Goal: Find specific page/section: Find specific page/section

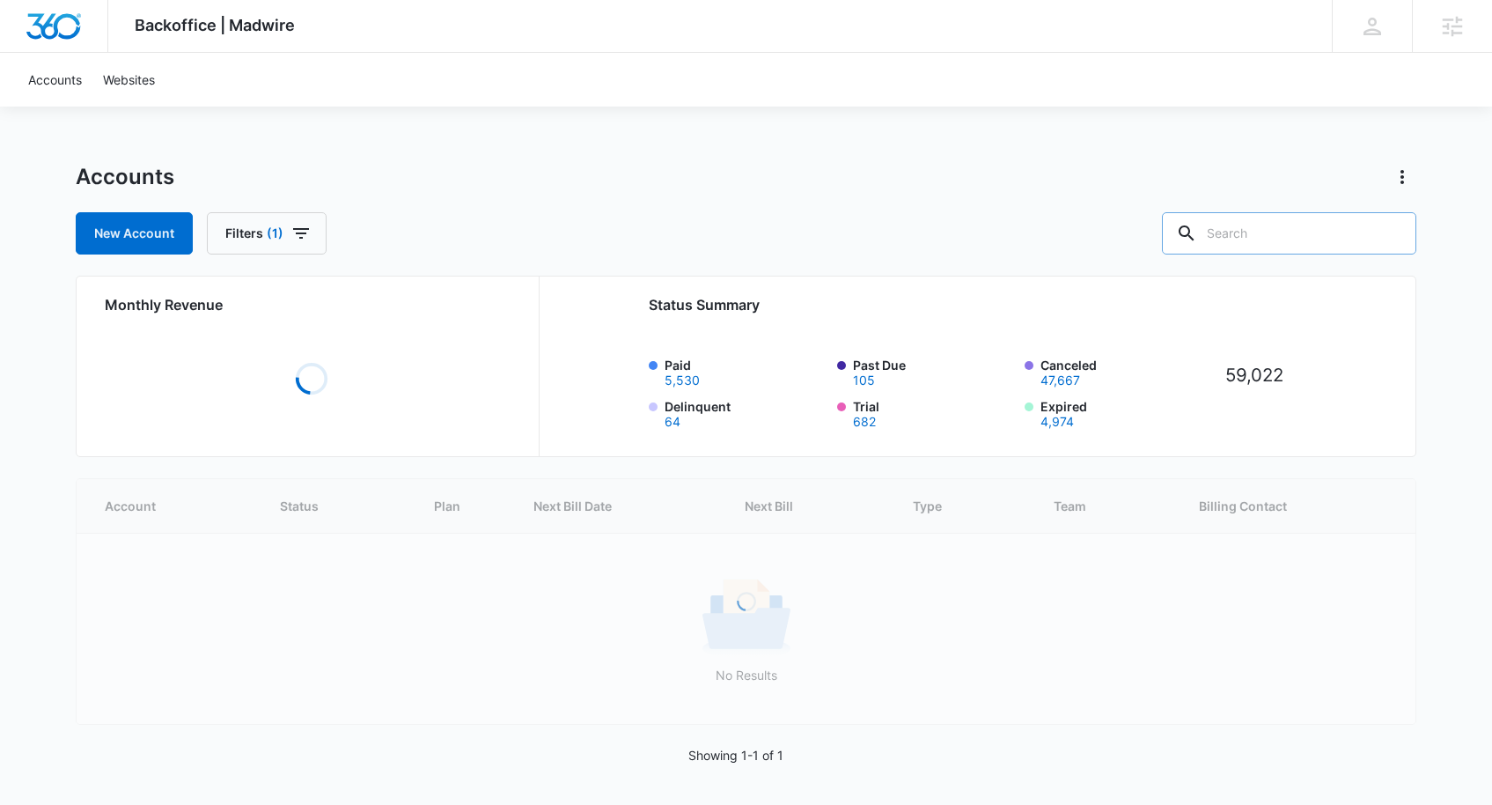
click at [1308, 239] on input "text" at bounding box center [1289, 233] width 254 height 42
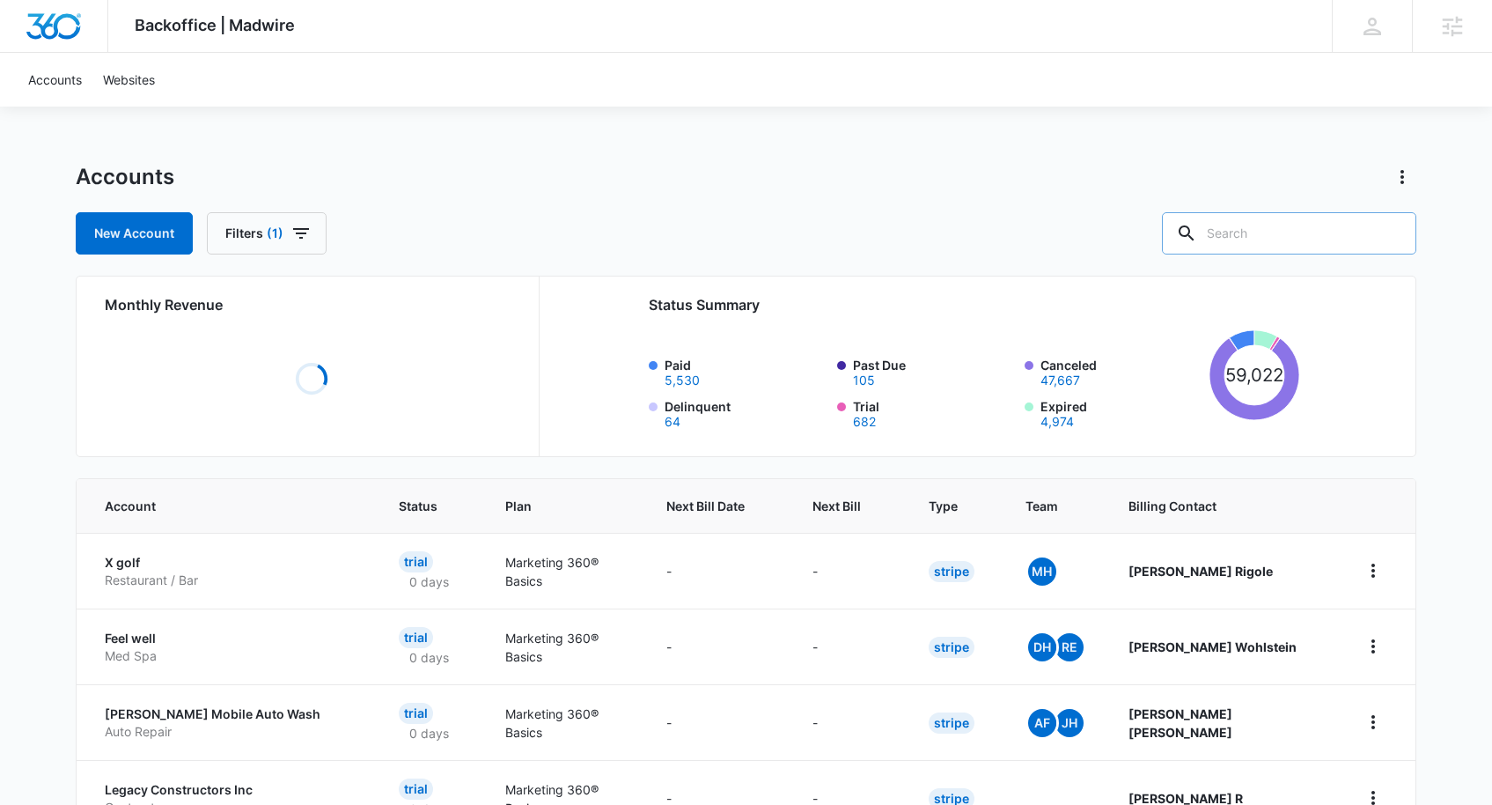
click at [1322, 244] on input "text" at bounding box center [1289, 233] width 254 height 42
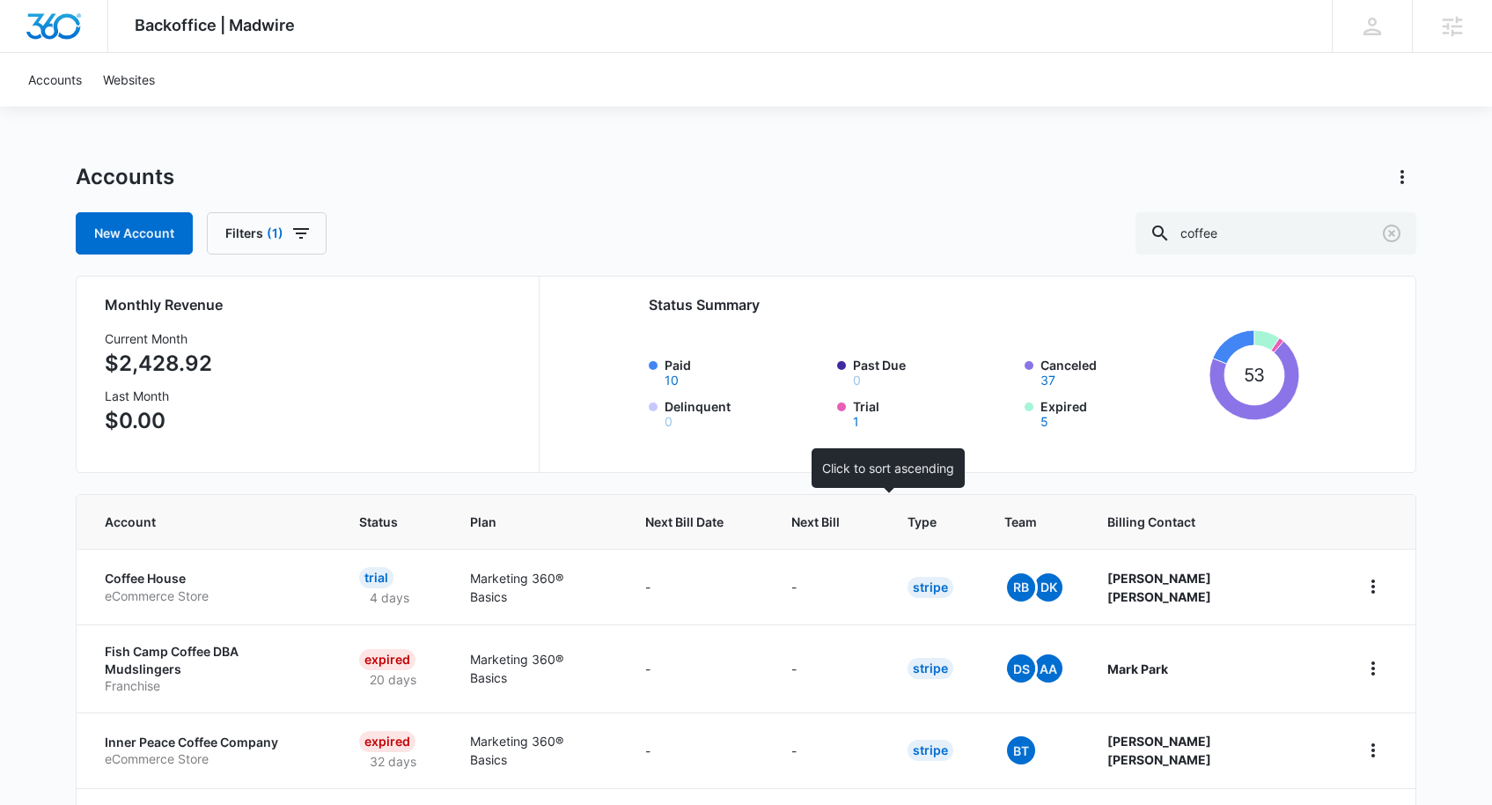
click at [840, 519] on span "Next Bill" at bounding box center [816, 521] width 48 height 18
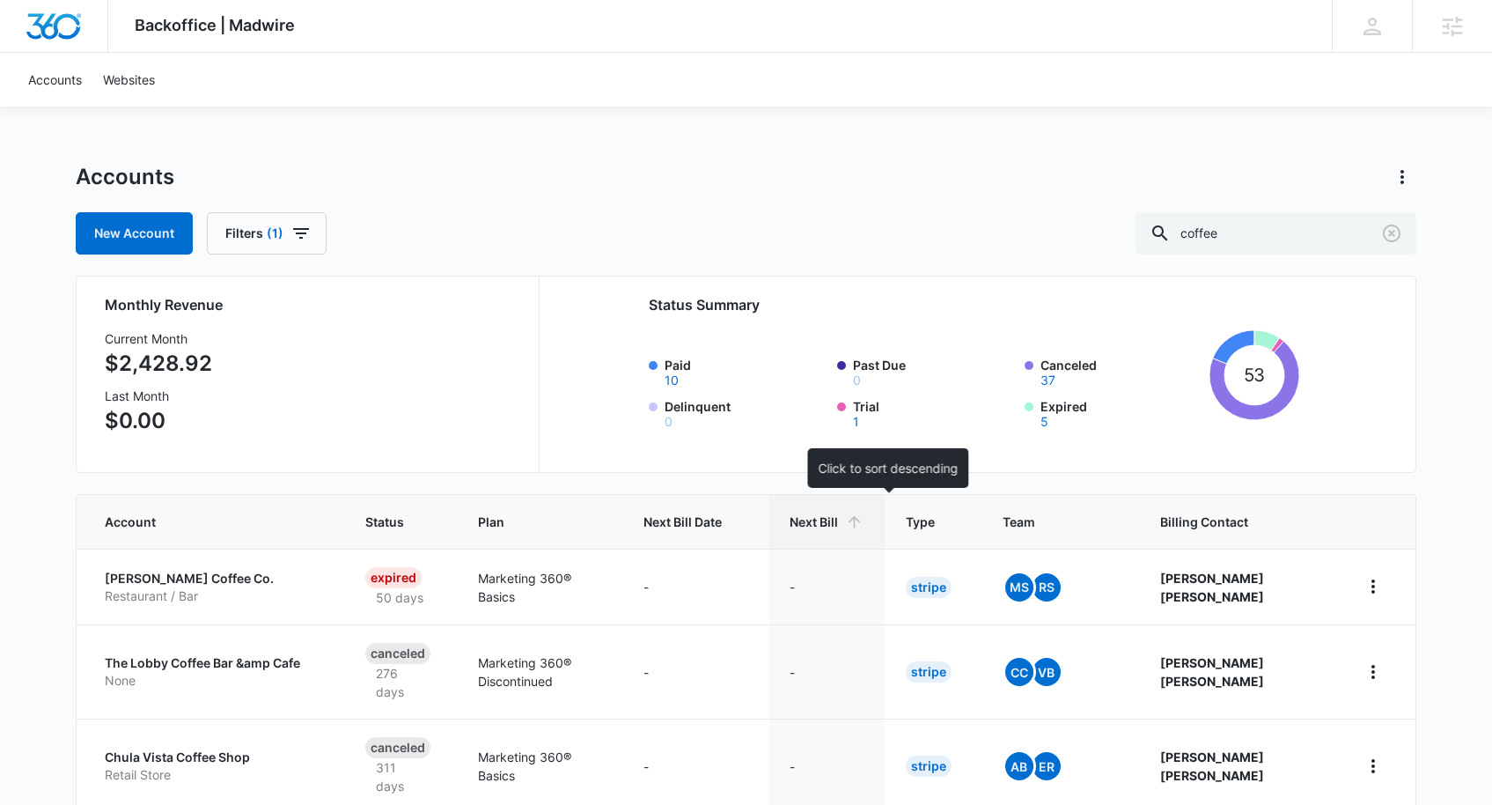
click at [864, 526] on icon at bounding box center [854, 521] width 18 height 18
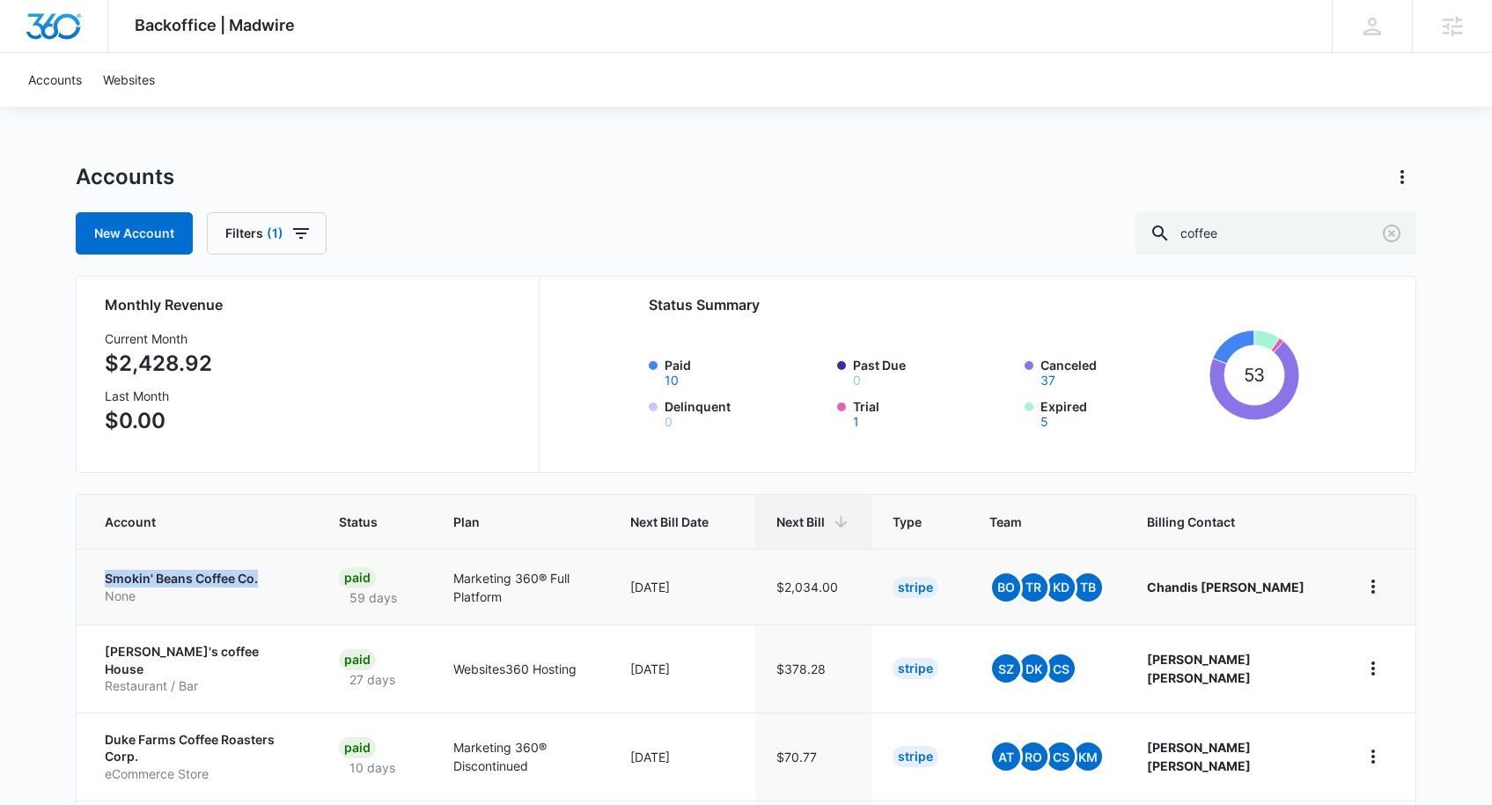
drag, startPoint x: 84, startPoint y: 571, endPoint x: 301, endPoint y: 583, distance: 217.8
click at [301, 583] on td "Smokin' Beans Coffee Co. None" at bounding box center [197, 587] width 241 height 76
drag, startPoint x: 1291, startPoint y: 218, endPoint x: 1207, endPoint y: 228, distance: 84.2
click at [1206, 228] on div "coffee" at bounding box center [1276, 233] width 281 height 42
type input "cafe"
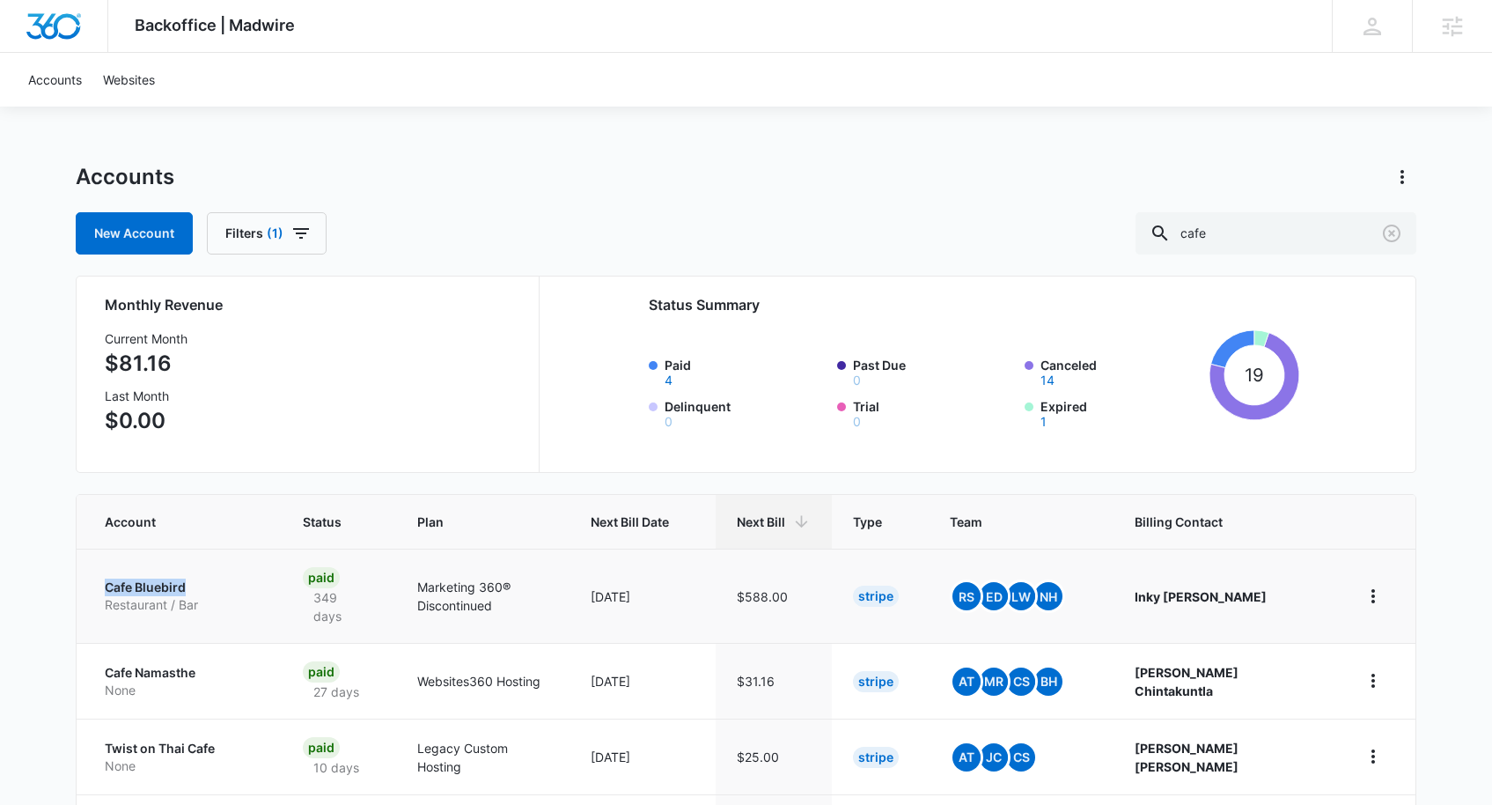
drag, startPoint x: 89, startPoint y: 585, endPoint x: 226, endPoint y: 585, distance: 137.4
click at [226, 585] on td "Cafe Bluebird Restaurant / Bar" at bounding box center [179, 596] width 205 height 94
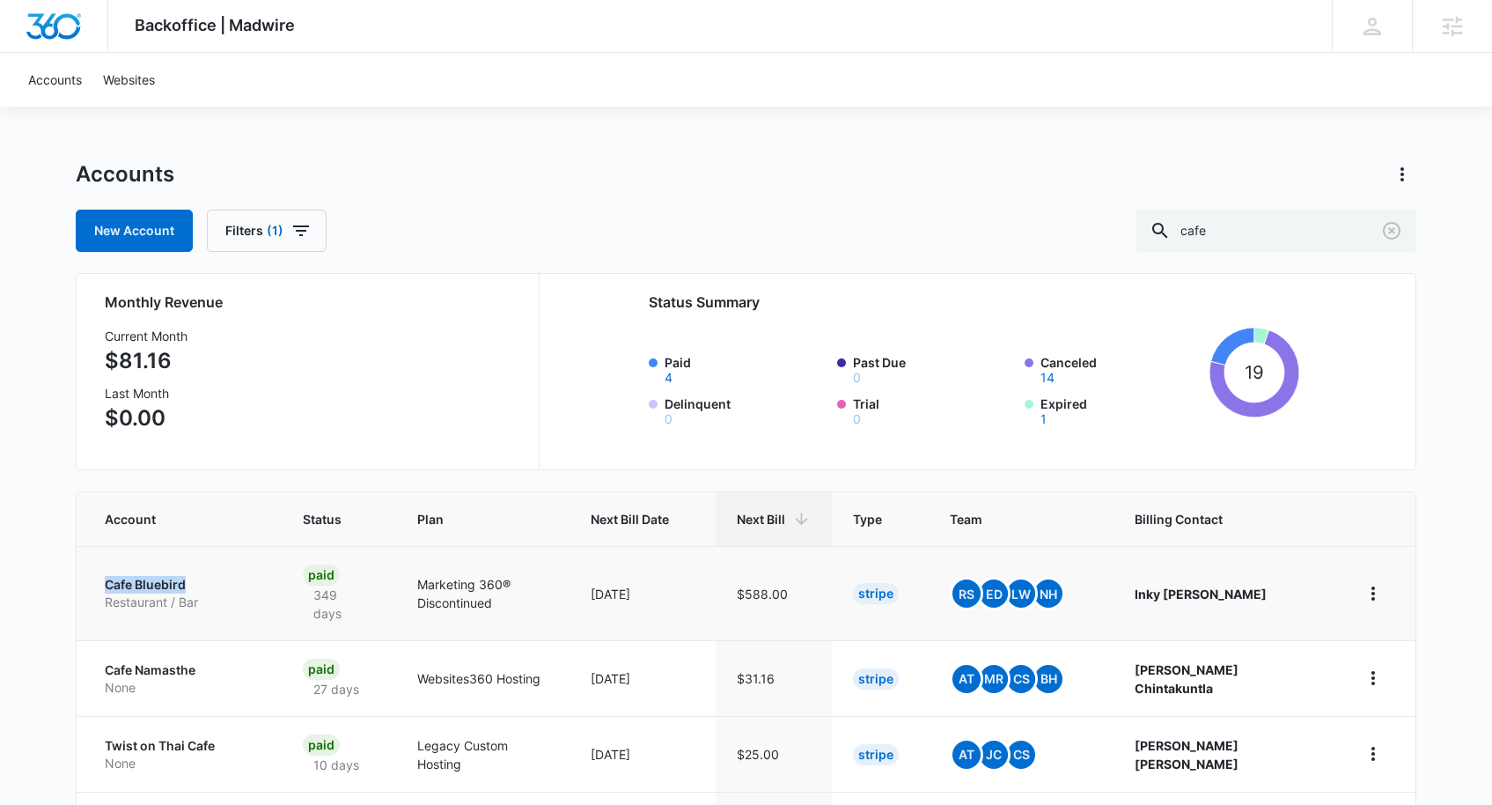
scroll to position [4, 0]
drag, startPoint x: 85, startPoint y: 660, endPoint x: 236, endPoint y: 662, distance: 151.5
click at [236, 662] on td "Cafe Namasthe None" at bounding box center [179, 677] width 205 height 76
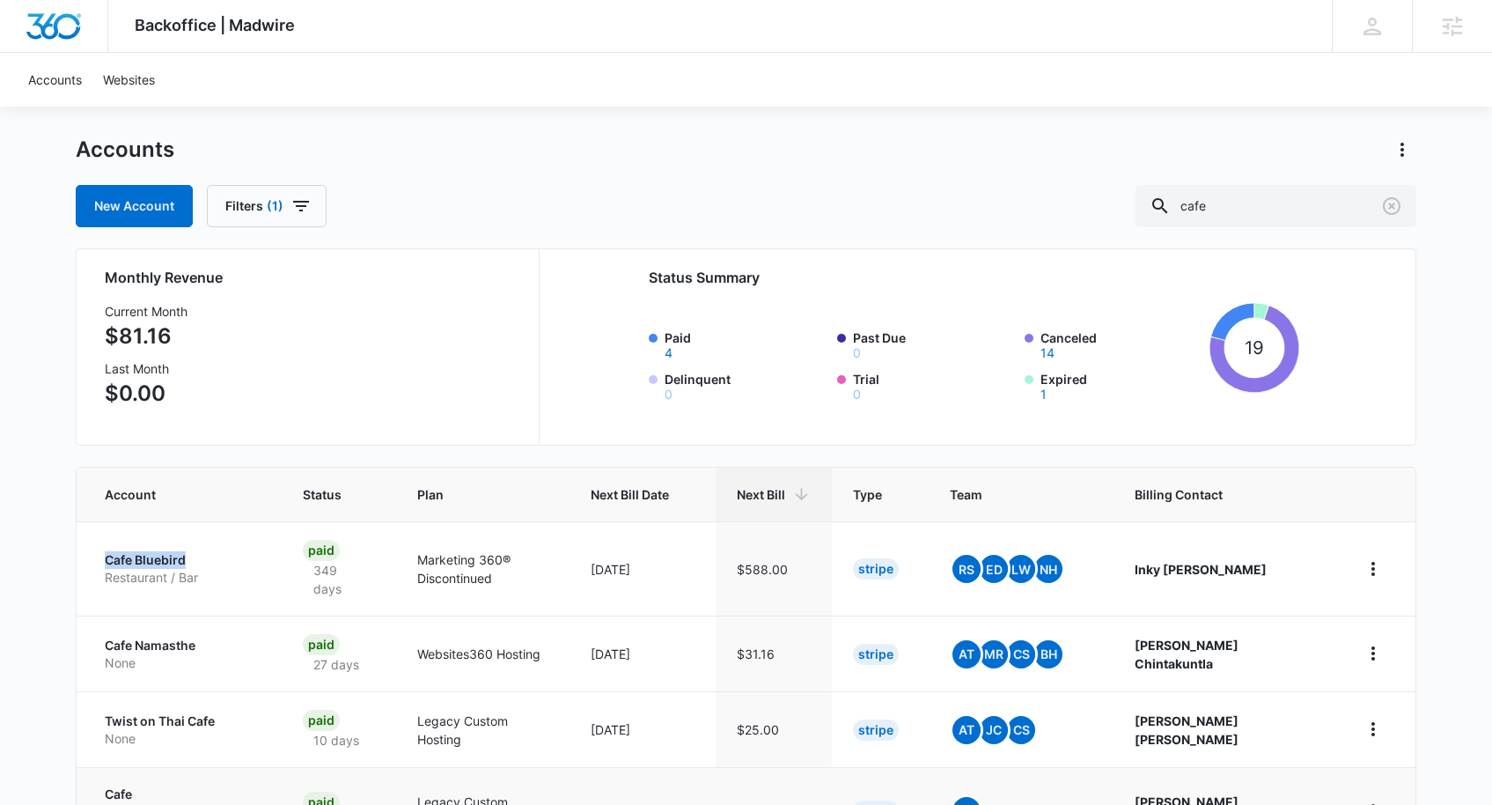
scroll to position [225, 0]
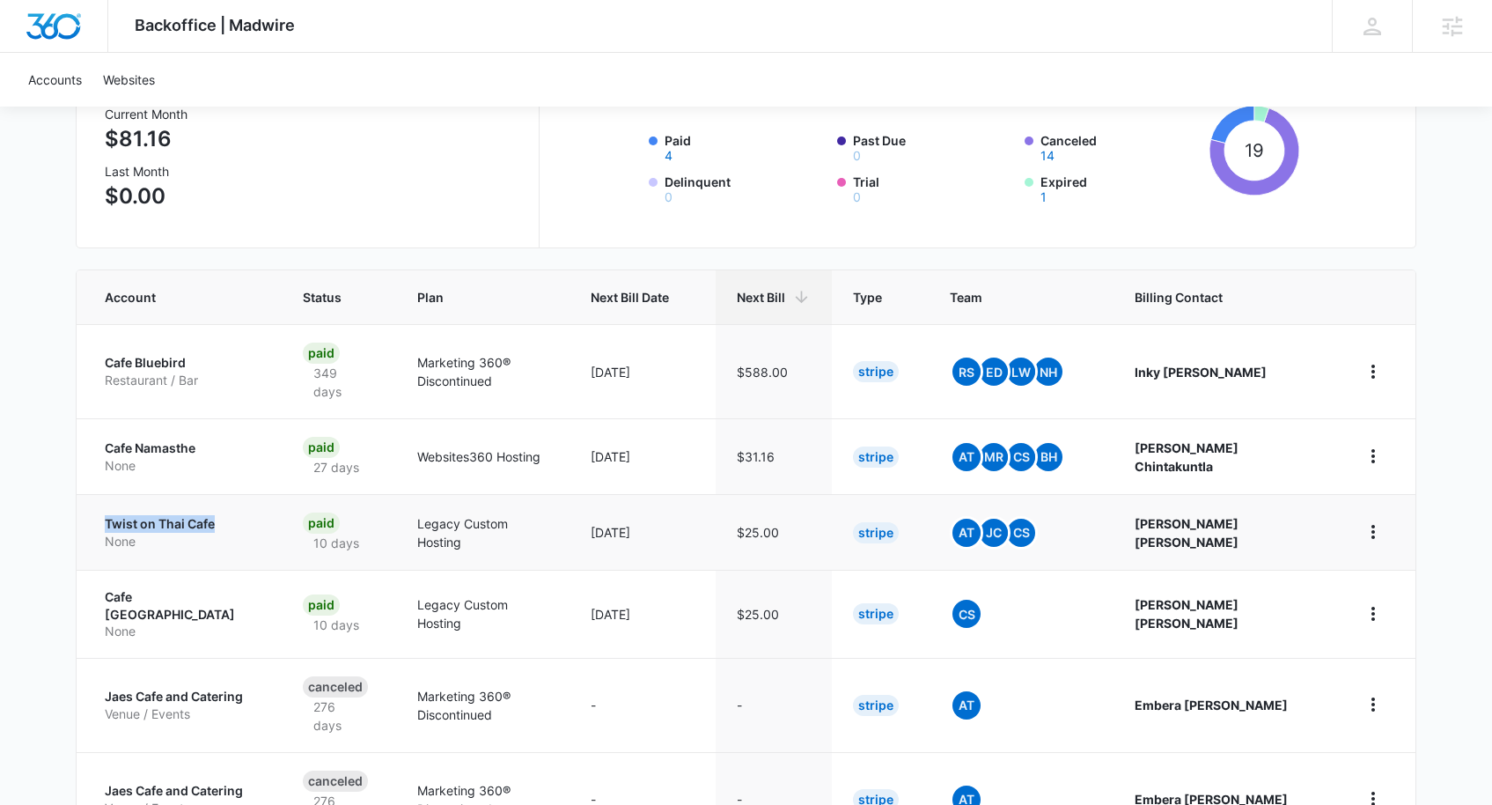
drag, startPoint x: 99, startPoint y: 518, endPoint x: 226, endPoint y: 517, distance: 127.7
click at [226, 517] on td "Twist on Thai Cafe None" at bounding box center [179, 532] width 205 height 76
click at [82, 216] on div "Monthly Revenue Current Month $81.16 Last Month $0.00 Status Summary Paid 4 Pas…" at bounding box center [746, 149] width 1341 height 197
click at [45, 344] on div "Backoffice | Madwire Apps Settings PH Patrick Harral patrick.harral@madwire.com…" at bounding box center [746, 547] width 1492 height 1545
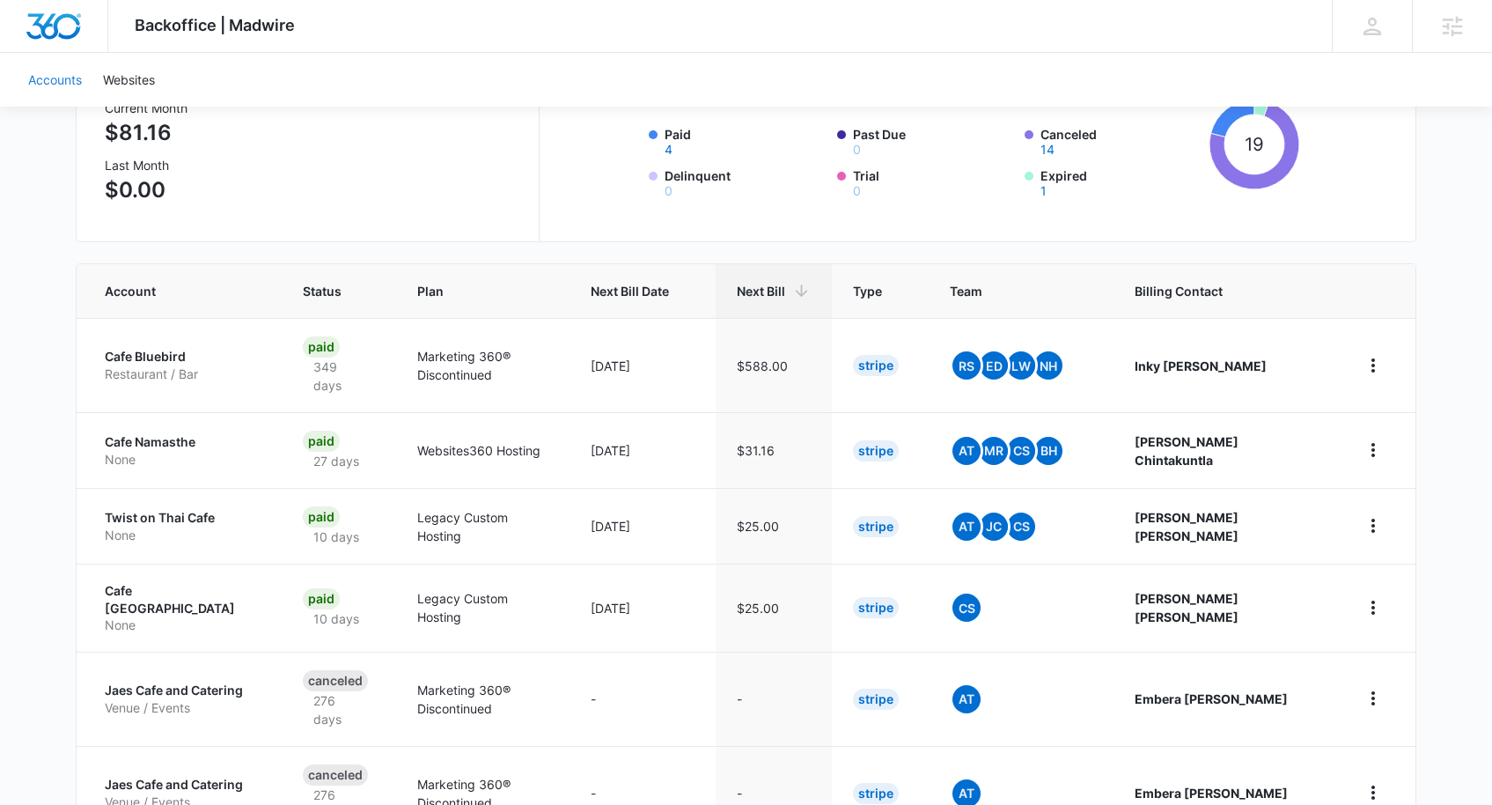
scroll to position [232, 0]
